Goal: Information Seeking & Learning: Check status

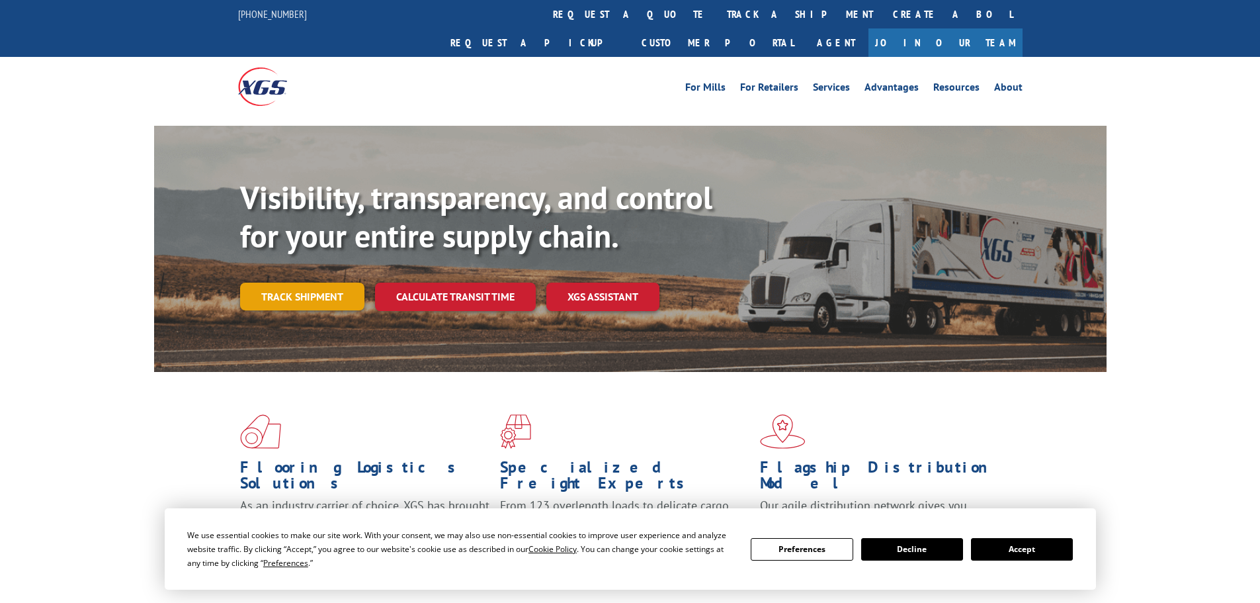
click at [291, 283] on link "Track shipment" at bounding box center [302, 297] width 124 height 28
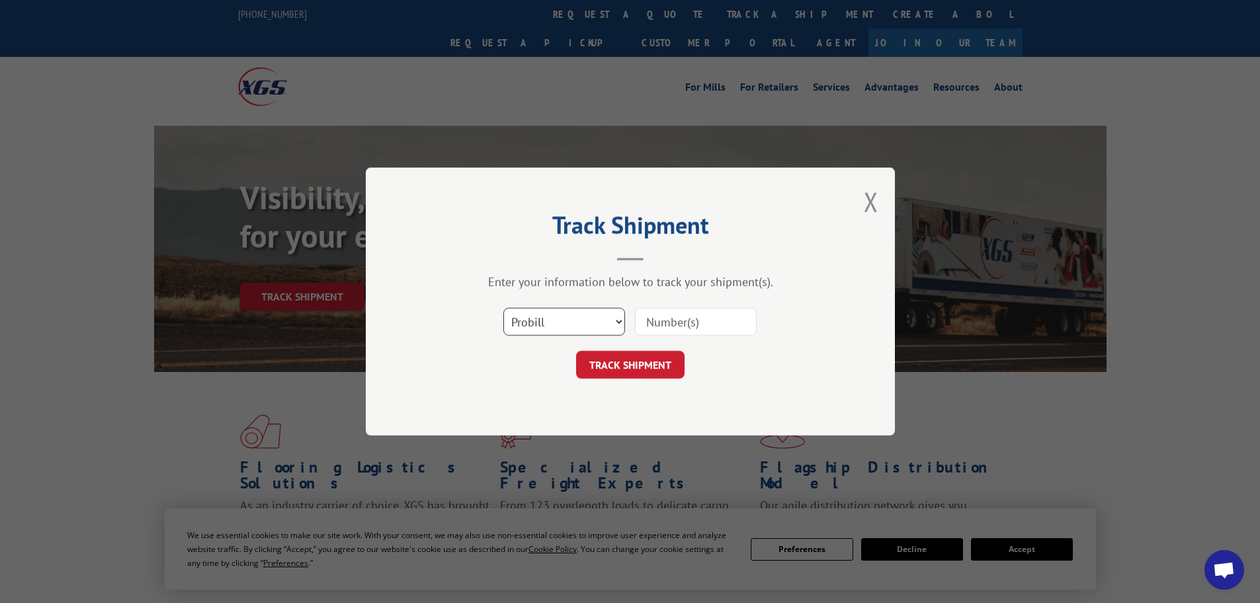
drag, startPoint x: 586, startPoint y: 314, endPoint x: 578, endPoint y: 329, distance: 16.6
click at [586, 314] on select "Select category... Probill BOL PO" at bounding box center [565, 322] width 122 height 28
select select "po"
click at [504, 308] on select "Select category... Probill BOL PO" at bounding box center [565, 322] width 122 height 28
click at [709, 312] on input at bounding box center [696, 322] width 122 height 28
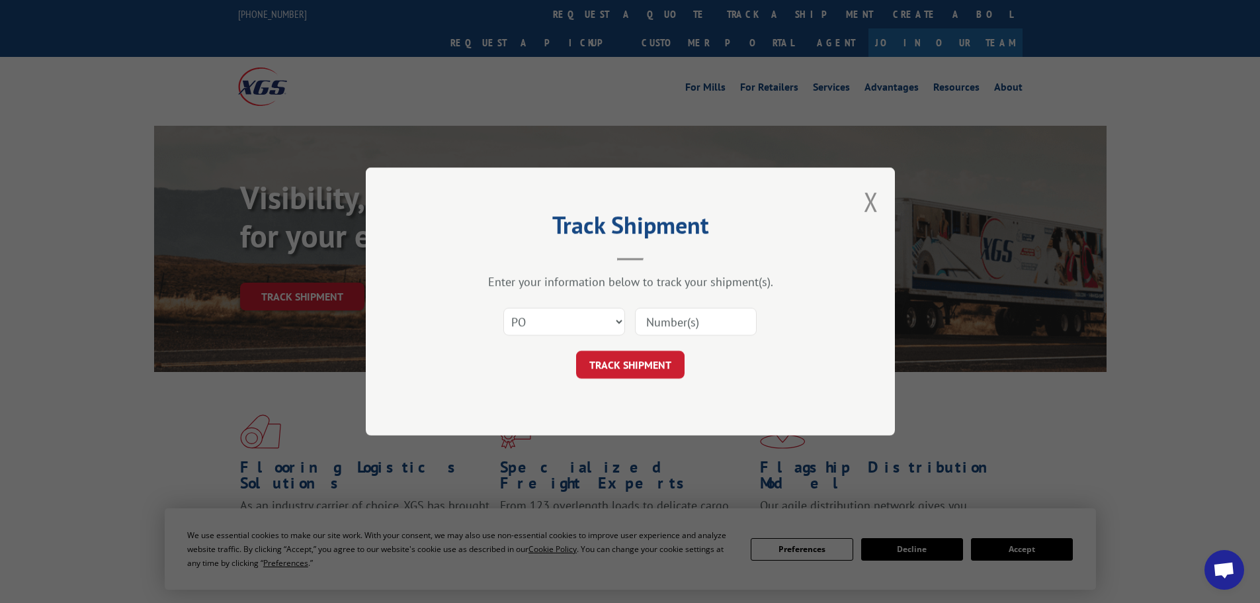
paste input "17470712"
type input "17470712"
click at [625, 363] on button "TRACK SHIPMENT" at bounding box center [630, 365] width 109 height 28
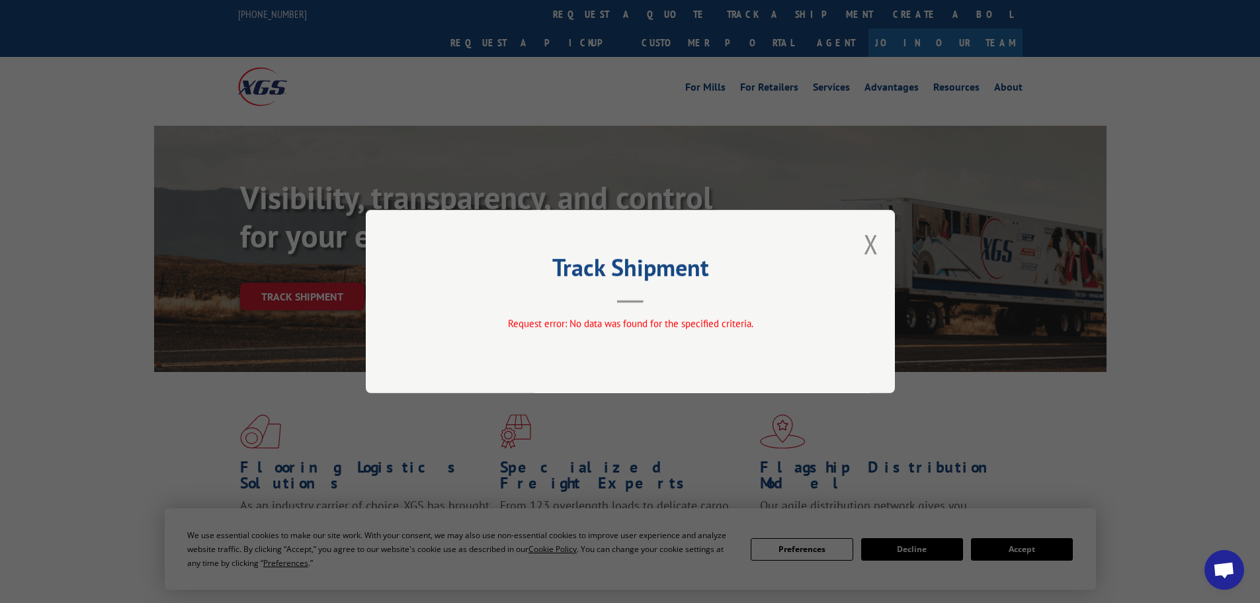
drag, startPoint x: 872, startPoint y: 241, endPoint x: 768, endPoint y: 271, distance: 108.9
click at [873, 238] on button "Close modal" at bounding box center [871, 243] width 15 height 35
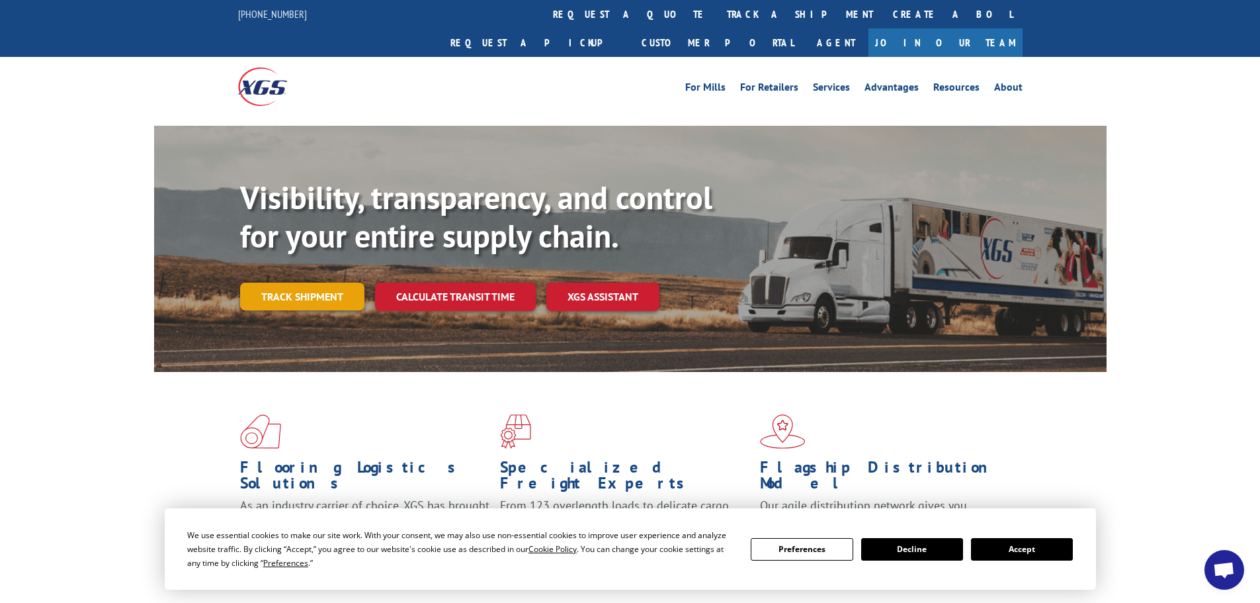
click at [288, 283] on link "Track shipment" at bounding box center [302, 297] width 124 height 28
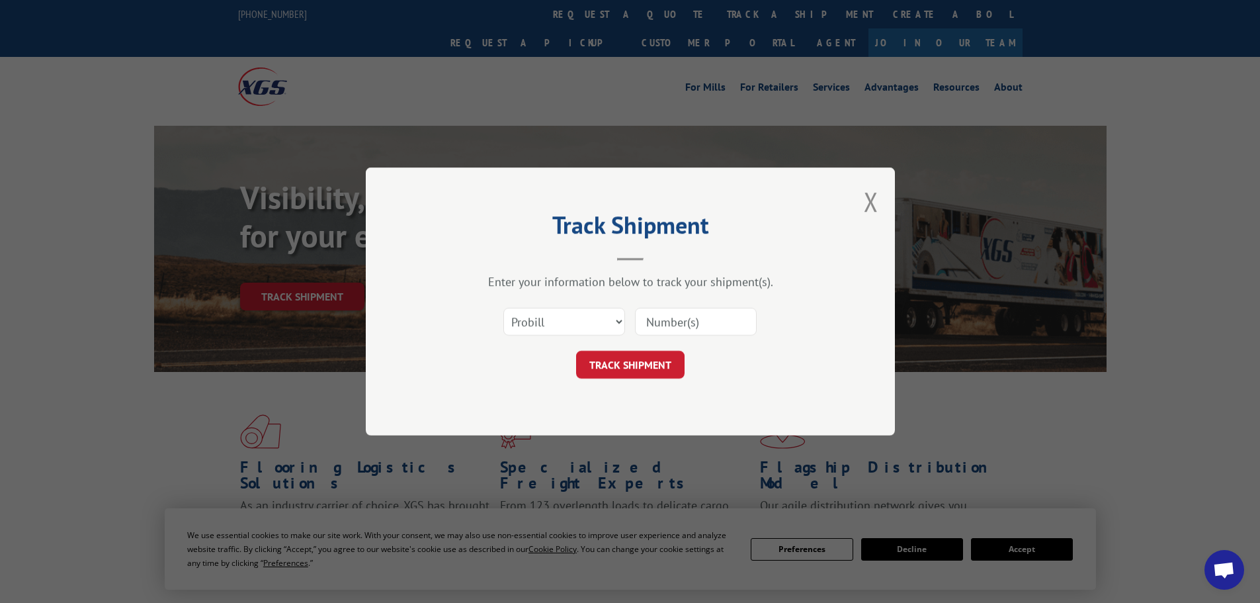
click at [723, 320] on input at bounding box center [696, 322] width 122 height 28
paste input "17470712"
type input "17470712"
click at [625, 363] on button "TRACK SHIPMENT" at bounding box center [630, 365] width 109 height 28
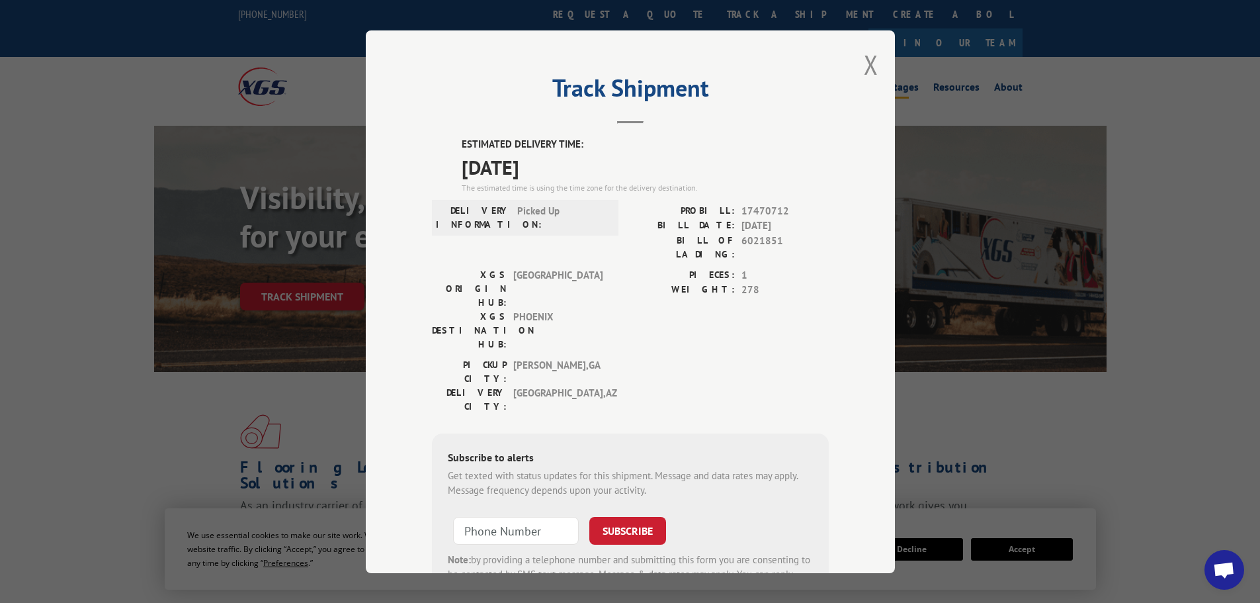
click at [867, 66] on button "Close modal" at bounding box center [871, 64] width 15 height 35
